Goal: Task Accomplishment & Management: Manage account settings

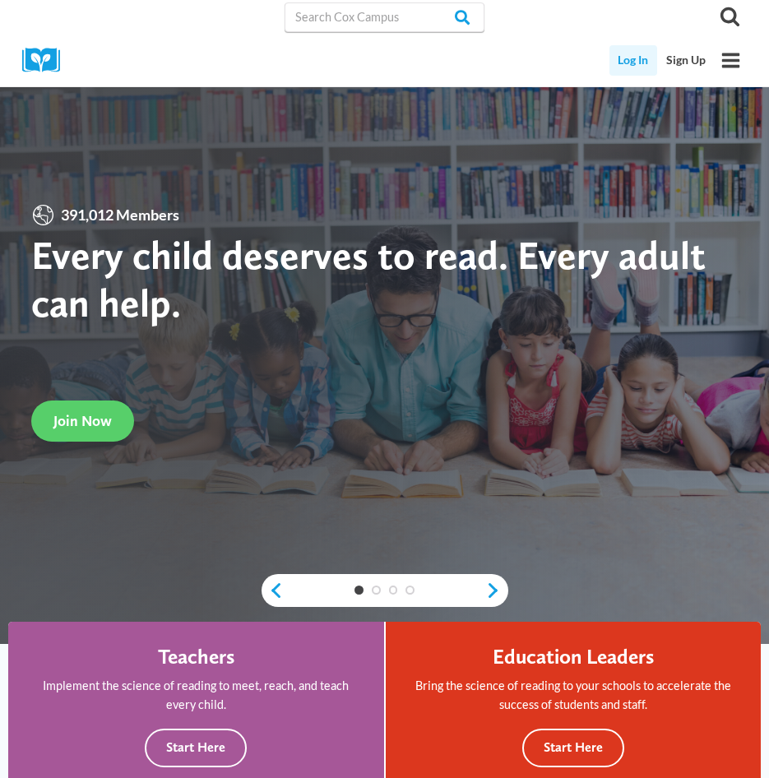
click at [629, 55] on link "Log In" at bounding box center [634, 60] width 49 height 30
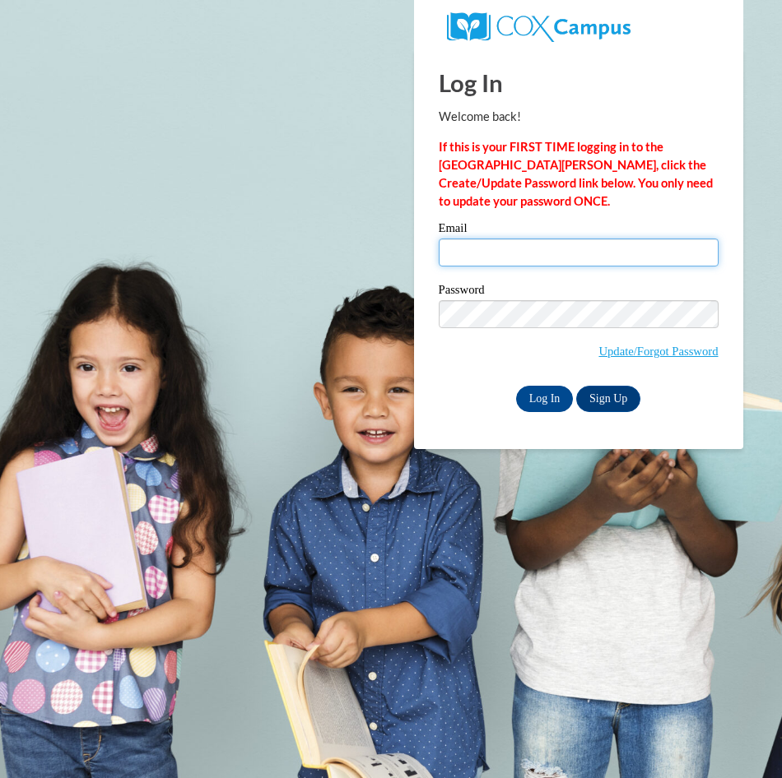
click at [608, 253] on input "Email" at bounding box center [579, 253] width 280 height 28
type input "ahuda4@student.gsu.edu"
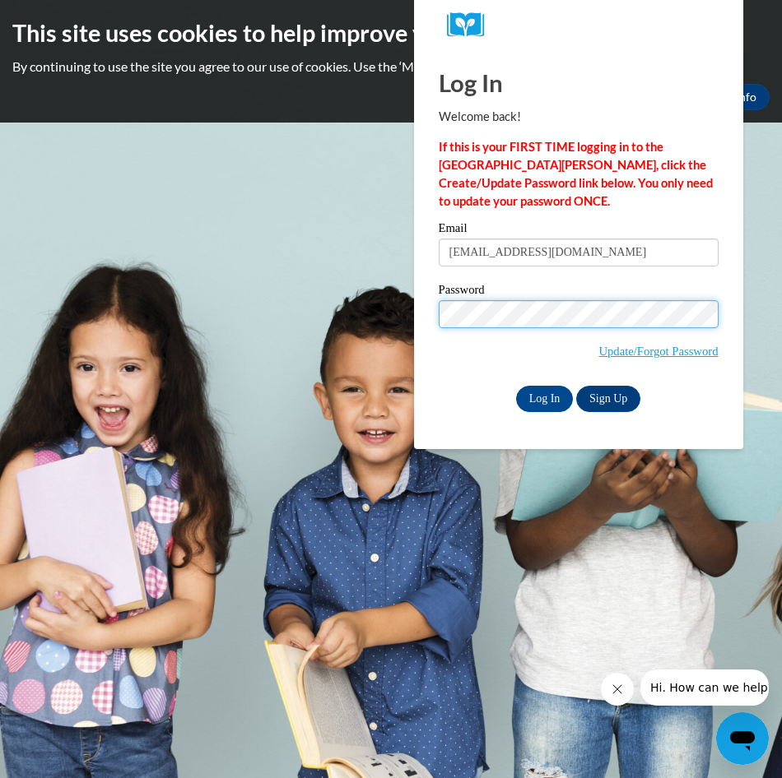
click at [516, 386] on input "Log In" at bounding box center [545, 399] width 58 height 26
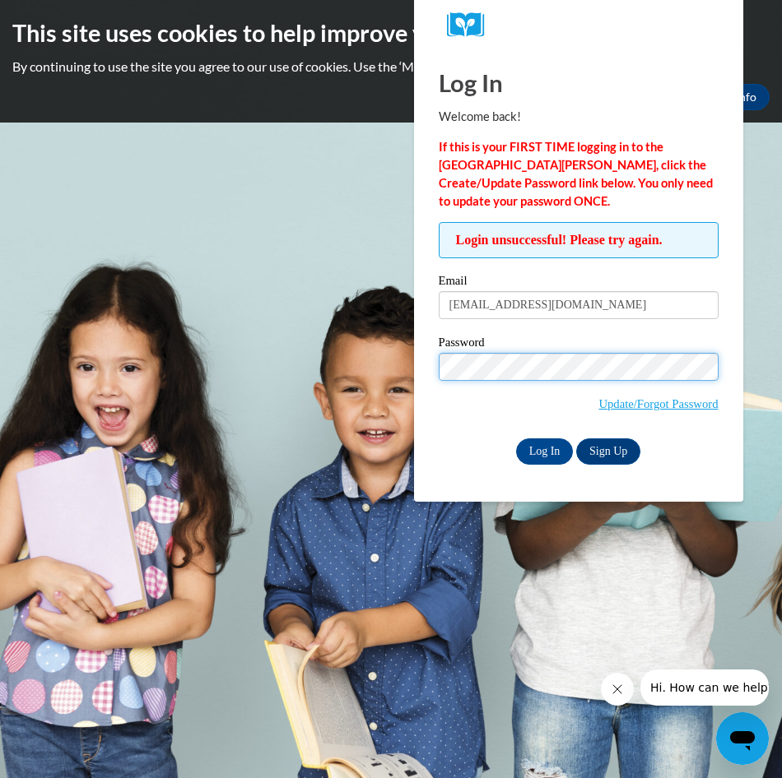
click at [516, 439] on input "Log In" at bounding box center [545, 452] width 58 height 26
